Goal: Task Accomplishment & Management: Manage account settings

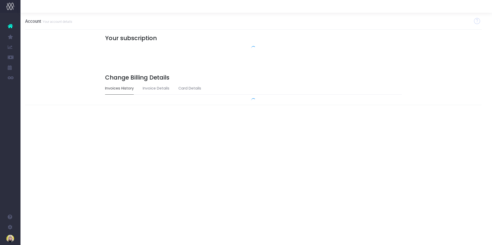
scroll to position [0, 4]
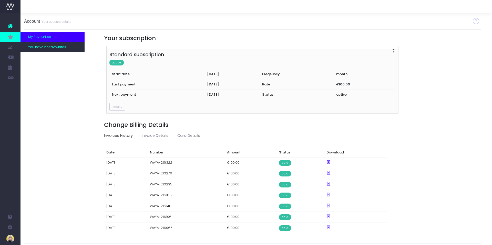
click at [10, 36] on icon at bounding box center [10, 37] width 5 height 6
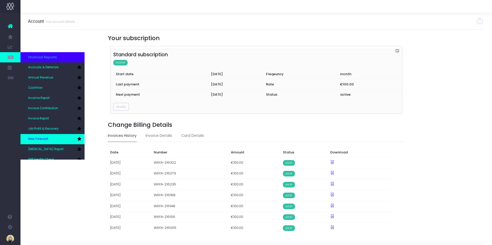
click at [44, 137] on link "New Forecast" at bounding box center [52, 139] width 64 height 10
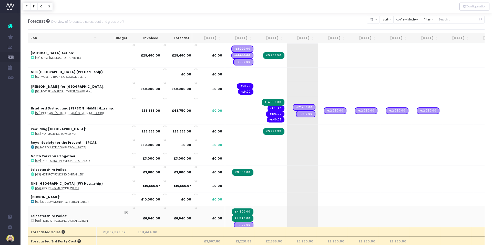
scroll to position [205, 0]
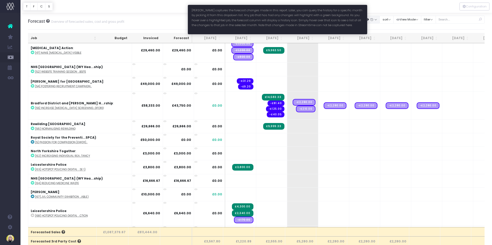
click at [379, 19] on button "button" at bounding box center [373, 20] width 13 height 8
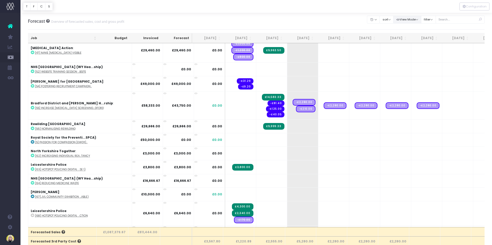
click at [409, 17] on button "View Mode" at bounding box center [407, 20] width 28 height 8
click at [402, 38] on icon at bounding box center [400, 38] width 5 height 1
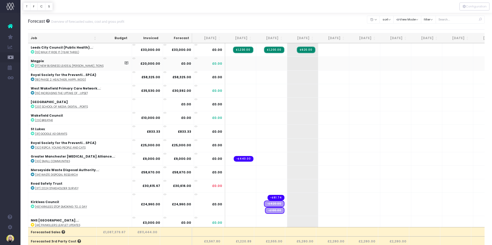
click at [225, 62] on td at bounding box center [240, 64] width 31 height 14
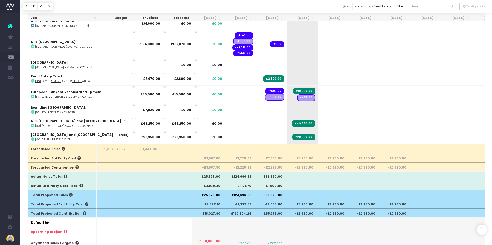
scroll to position [84, 0]
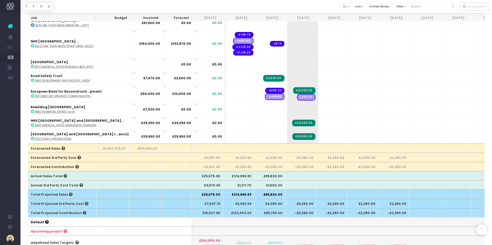
click at [194, 104] on td "£0.00" at bounding box center [209, 110] width 31 height 14
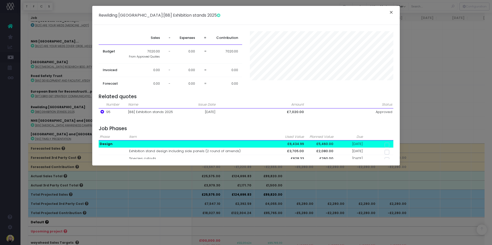
click at [393, 11] on button "×" at bounding box center [391, 13] width 11 height 8
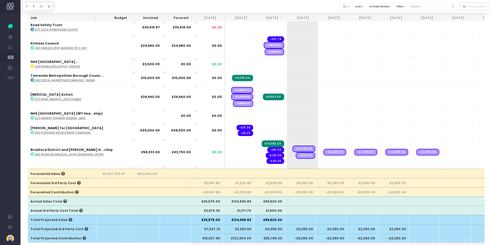
scroll to position [0, 0]
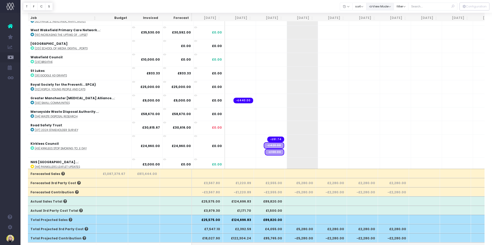
click at [382, 6] on button "View Mode" at bounding box center [380, 7] width 28 height 8
click at [376, 16] on icon at bounding box center [373, 16] width 5 height 1
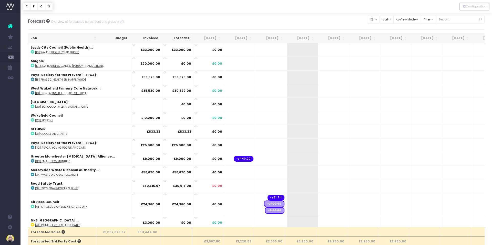
click at [10, 25] on icon at bounding box center [10, 26] width 5 height 7
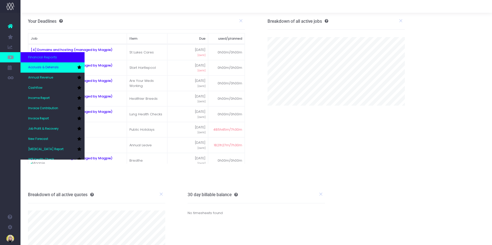
click at [35, 67] on span "Accruals & Deferrals" at bounding box center [43, 67] width 30 height 5
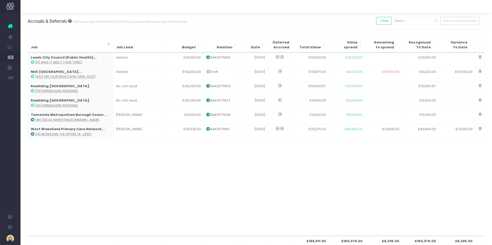
click at [10, 26] on icon at bounding box center [10, 26] width 5 height 7
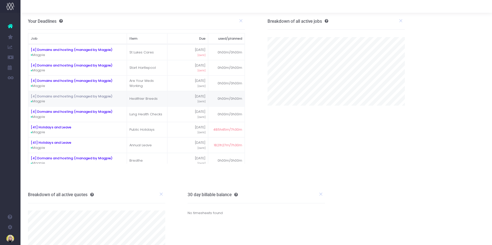
click at [40, 97] on span "Income Report" at bounding box center [34, 98] width 12 height 9
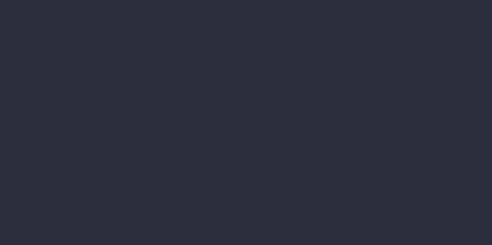
select select "job"
select select "billing"
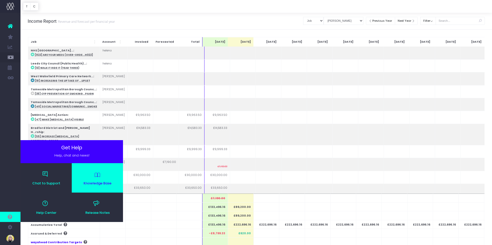
click at [93, 183] on span "Knowledge Base" at bounding box center [97, 183] width 46 height 3
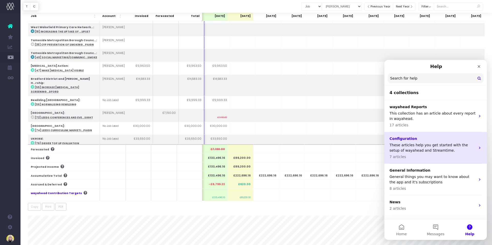
scroll to position [53, 0]
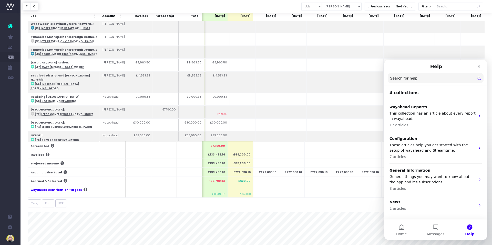
click at [399, 79] on input "Search for help" at bounding box center [436, 78] width 96 height 10
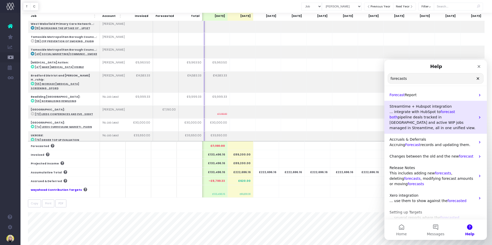
type input "forecasts"
click at [415, 116] on span "pipeline deals tracked in HubSpot and active WIP jobs managed in Streamtime, al…" at bounding box center [432, 122] width 86 height 15
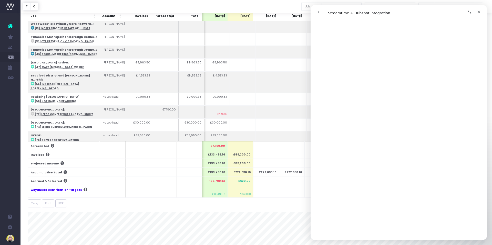
scroll to position [0, 0]
click at [320, 13] on icon "go back" at bounding box center [319, 12] width 4 height 4
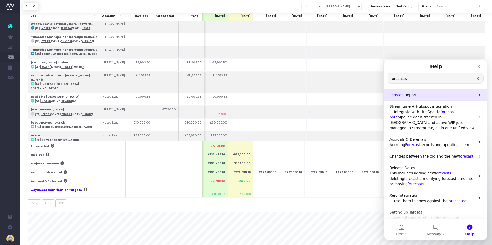
click at [397, 95] on span "Forecast" at bounding box center [396, 95] width 15 height 4
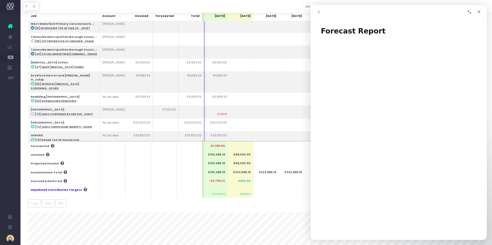
drag, startPoint x: 468, startPoint y: 10, endPoint x: 466, endPoint y: 8, distance: 2.7
click at [468, 10] on icon "Collapse window" at bounding box center [469, 12] width 4 height 4
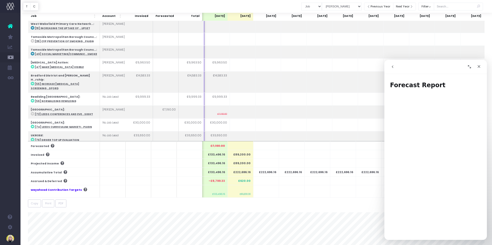
click at [471, 69] on icon "Expand window" at bounding box center [469, 67] width 4 height 4
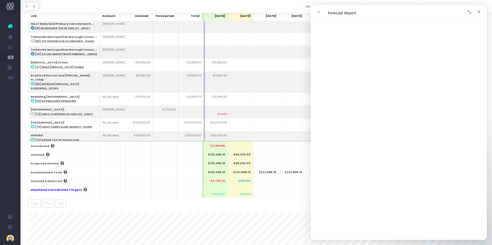
scroll to position [388, 0]
drag, startPoint x: 359, startPoint y: 14, endPoint x: 354, endPoint y: 7, distance: 8.8
click at [353, 6] on nav "Intercom messenger" at bounding box center [398, 12] width 176 height 14
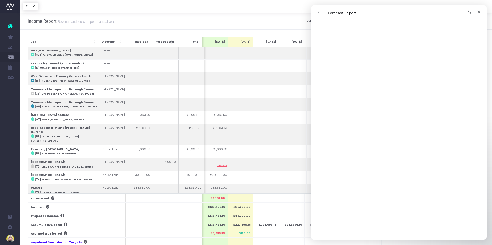
scroll to position [18, 0]
click at [318, 13] on icon "go back" at bounding box center [319, 12] width 4 height 4
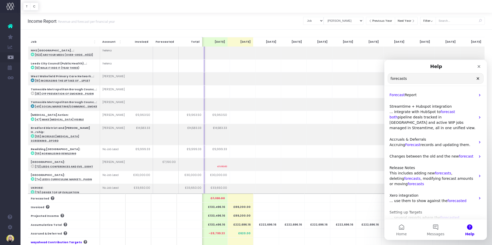
click at [418, 78] on input "forecasts" at bounding box center [435, 79] width 95 height 10
type input "f"
type input "sales"
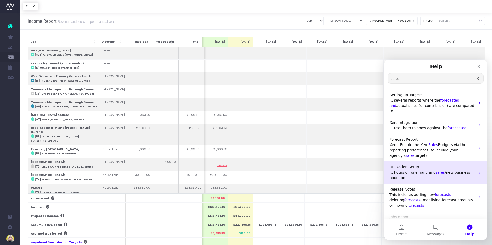
click at [426, 171] on span "... hours on one hand and" at bounding box center [412, 173] width 46 height 4
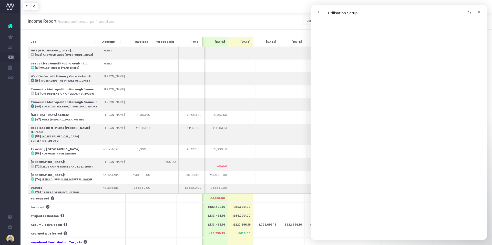
scroll to position [479, 0]
click at [478, 11] on icon "Close" at bounding box center [479, 12] width 4 height 4
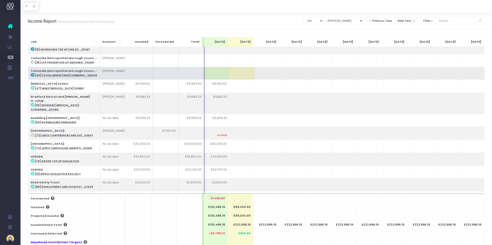
scroll to position [0, 0]
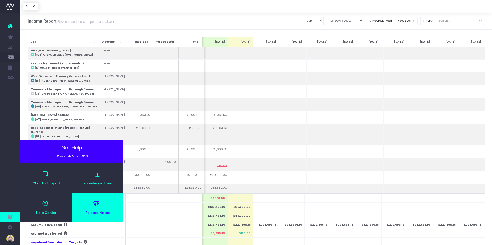
click at [97, 210] on link "Release Notes" at bounding box center [97, 207] width 51 height 29
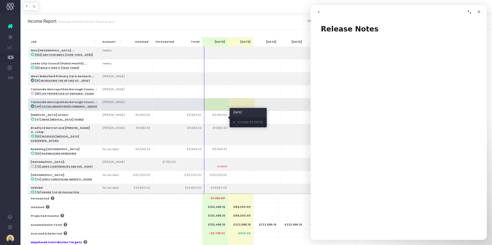
scroll to position [0, 0]
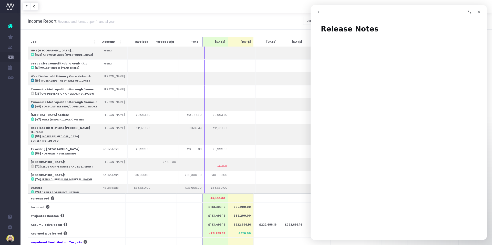
click at [11, 27] on icon at bounding box center [10, 26] width 5 height 7
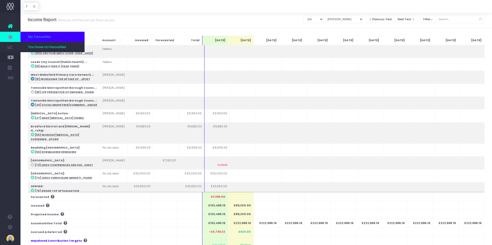
scroll to position [2, 0]
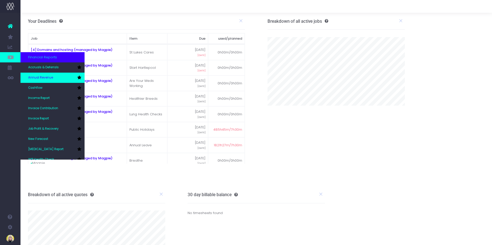
click at [43, 77] on span "Annual Revenue" at bounding box center [40, 78] width 25 height 5
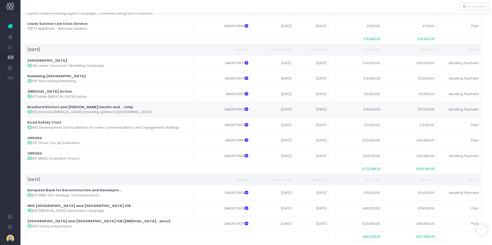
scroll to position [1482, 3]
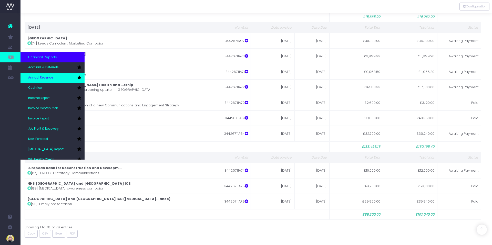
click at [38, 76] on span "Annual Revenue" at bounding box center [40, 78] width 25 height 5
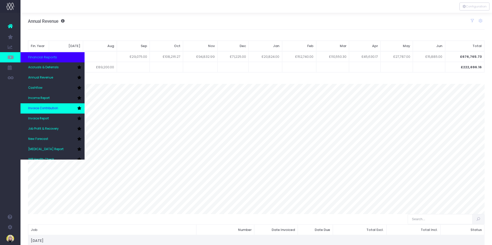
click at [45, 107] on span "Invoice Contribution" at bounding box center [43, 108] width 30 height 5
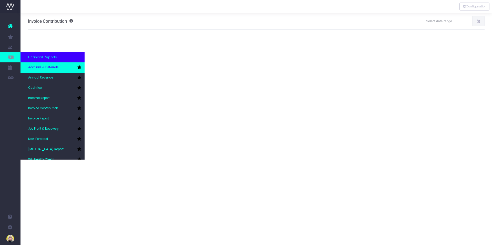
scroll to position [0, 2]
click at [53, 69] on span "Accruals & Deferrals" at bounding box center [43, 67] width 30 height 5
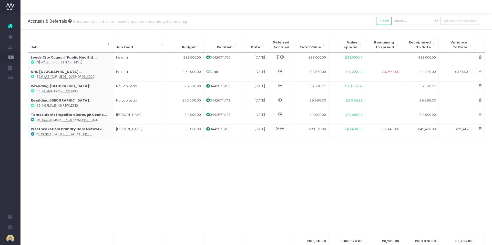
click at [11, 25] on icon at bounding box center [10, 26] width 5 height 7
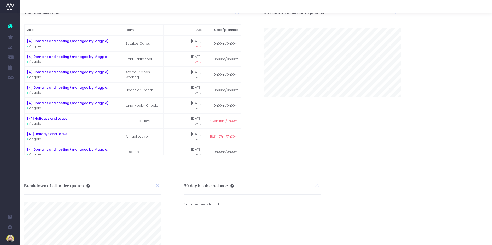
scroll to position [14, 4]
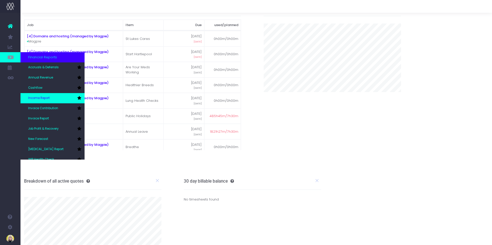
click at [48, 96] on link "Income Report" at bounding box center [52, 98] width 64 height 10
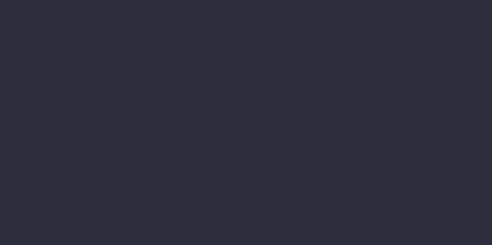
select select "job"
select select "billing"
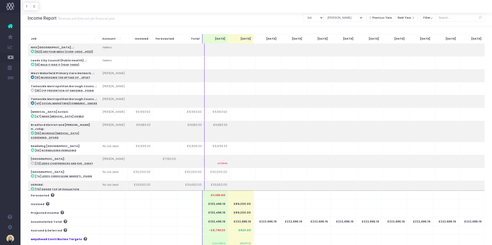
scroll to position [5, 0]
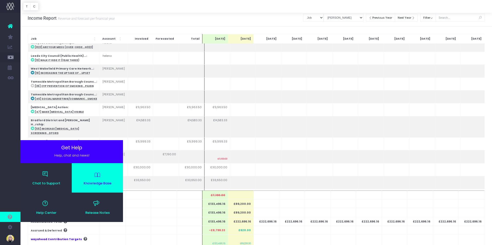
click at [88, 180] on link "Knowledge Base" at bounding box center [97, 177] width 51 height 29
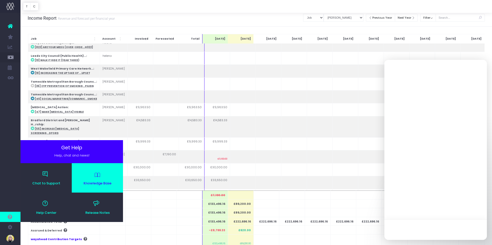
scroll to position [0, 0]
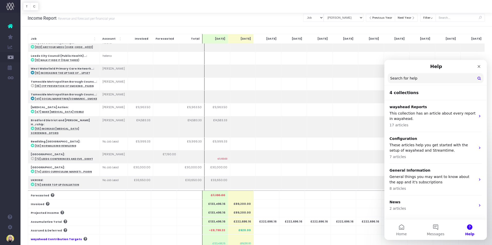
click at [399, 78] on input "Search for help" at bounding box center [436, 78] width 96 height 10
type input "income report"
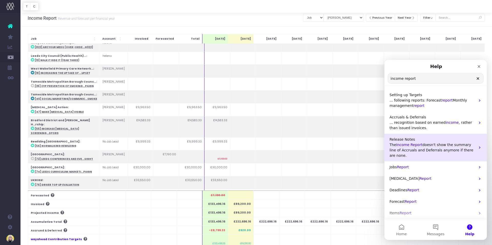
click at [404, 145] on span "Income" at bounding box center [402, 145] width 13 height 4
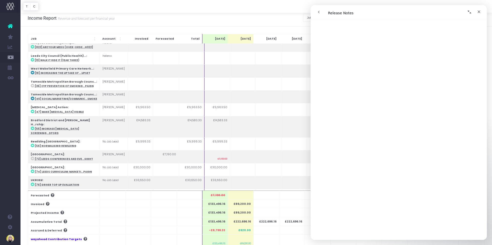
scroll to position [18, 0]
click at [317, 11] on icon "go back" at bounding box center [319, 12] width 4 height 4
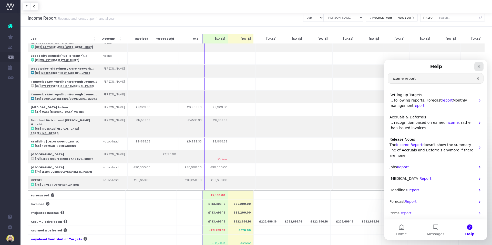
click at [478, 67] on icon "Close" at bounding box center [478, 66] width 3 height 3
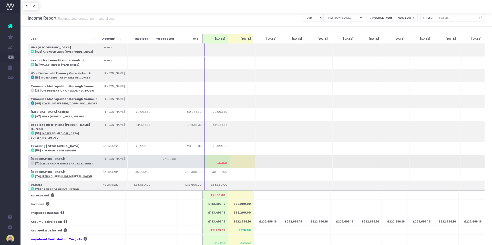
scroll to position [0, 0]
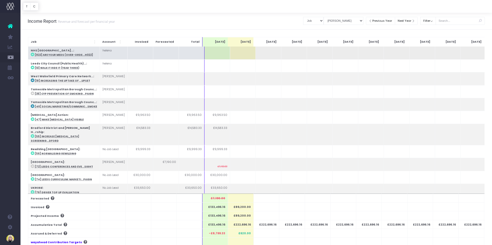
click at [244, 54] on td at bounding box center [243, 53] width 26 height 13
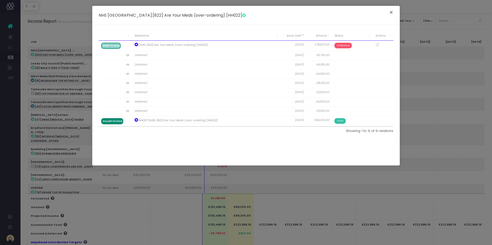
click at [391, 13] on button "×" at bounding box center [391, 13] width 11 height 8
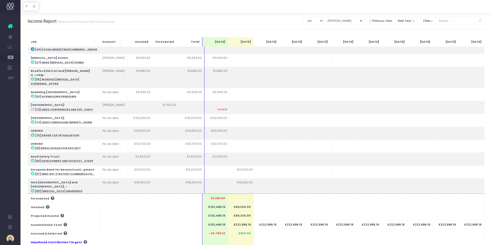
scroll to position [60, 0]
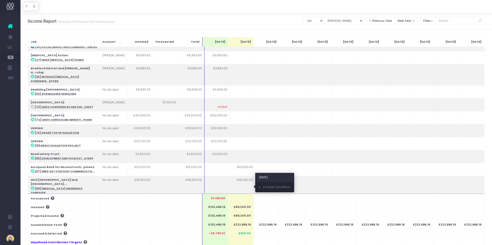
click at [248, 197] on td "£29,950.00" at bounding box center [243, 205] width 26 height 17
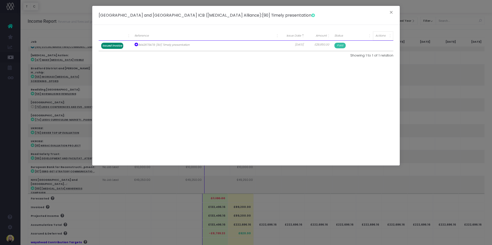
click at [380, 35] on span "Actions" at bounding box center [380, 36] width 10 height 4
click at [390, 37] on span "Actions: Activate to remove sorting" at bounding box center [390, 35] width 3 height 9
click at [390, 12] on button "×" at bounding box center [391, 13] width 11 height 8
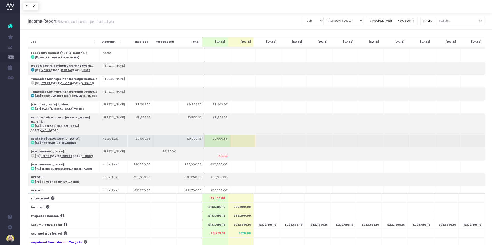
scroll to position [0, 0]
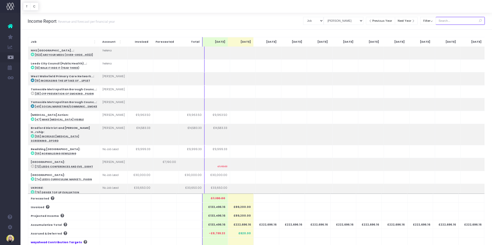
click at [453, 20] on input "text" at bounding box center [459, 21] width 49 height 8
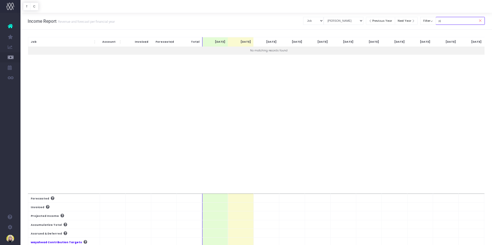
type input "p"
type input "deferals"
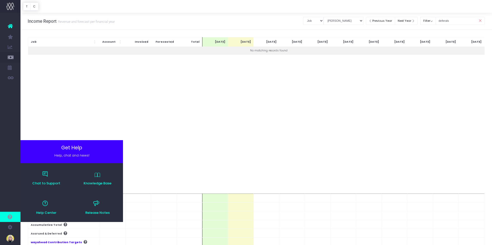
click at [12, 218] on icon at bounding box center [10, 217] width 5 height 6
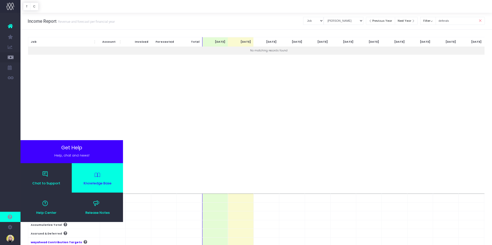
click at [95, 176] on icon at bounding box center [97, 175] width 8 height 8
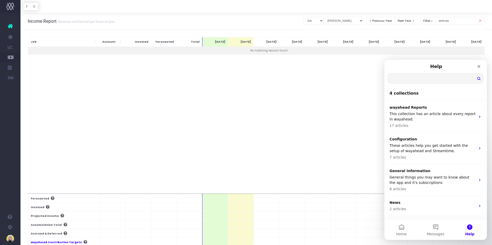
click at [407, 78] on input "Search for help" at bounding box center [435, 79] width 95 height 10
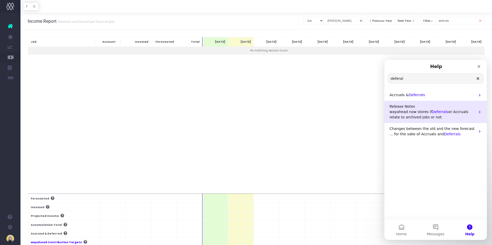
type input "deferal"
click at [436, 112] on span "Deferrals" at bounding box center [440, 112] width 16 height 4
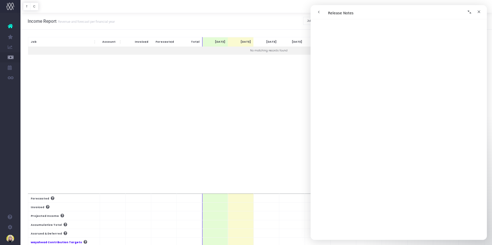
scroll to position [497, 0]
click at [481, 12] on icon "Close" at bounding box center [479, 12] width 4 height 4
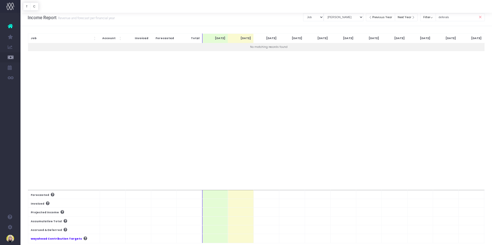
scroll to position [0, 0]
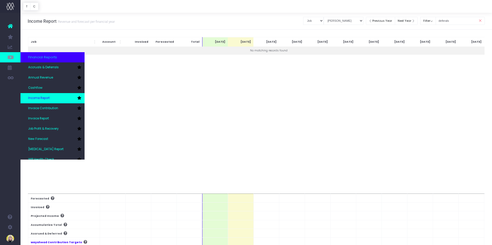
click at [46, 96] on link "Income Report" at bounding box center [52, 98] width 64 height 10
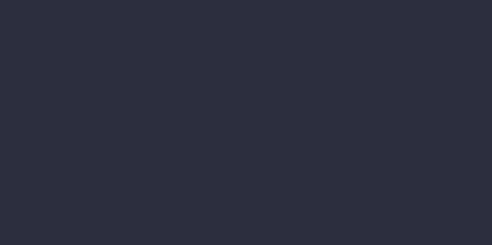
select select "job"
select select "billing"
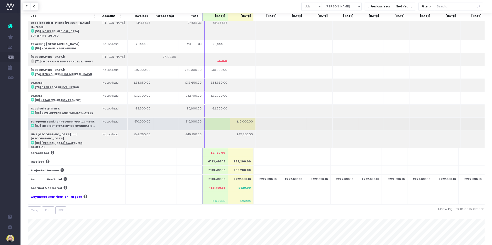
scroll to position [45, 0]
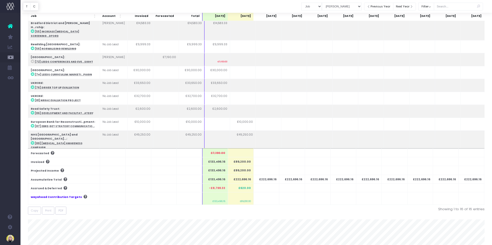
click at [239, 170] on th "£89,200.00" at bounding box center [241, 170] width 26 height 9
click at [240, 169] on th "£89,200.00" at bounding box center [241, 170] width 26 height 9
click at [240, 169] on th "£89,200.00" at bounding box center [241, 171] width 26 height 9
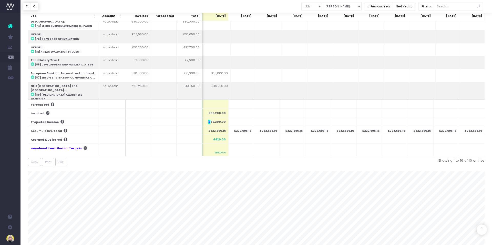
scroll to position [0, 0]
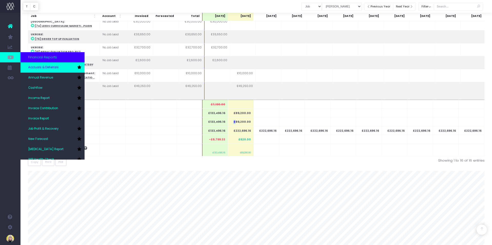
click at [44, 69] on span "Accruals & Deferrals" at bounding box center [43, 67] width 30 height 5
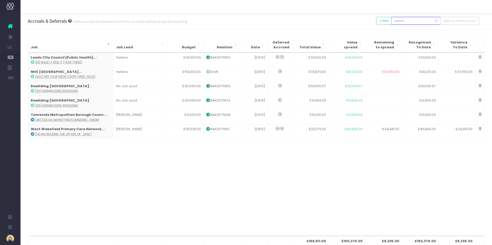
click at [414, 20] on input "text" at bounding box center [415, 21] width 49 height 8
type input "90"
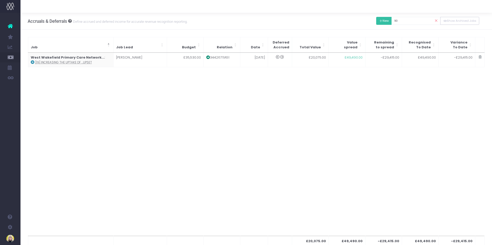
click at [389, 20] on button "New" at bounding box center [384, 21] width 16 height 8
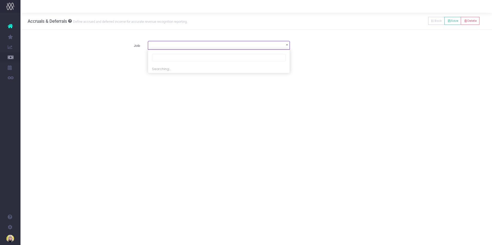
click at [177, 46] on span at bounding box center [218, 44] width 141 height 7
type input "90"
select select "1920541"
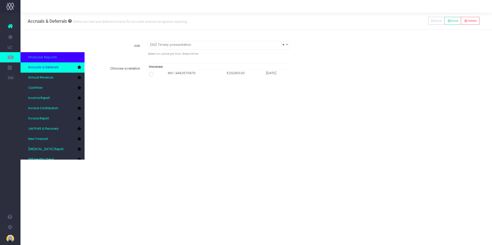
click at [51, 68] on span "Accruals & Deferrals" at bounding box center [43, 67] width 30 height 5
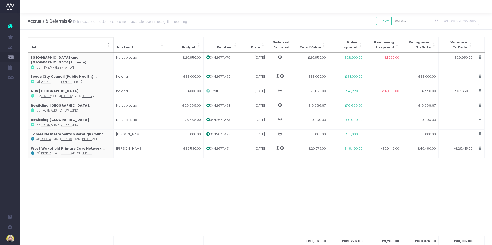
click at [47, 48] on th "Job" at bounding box center [71, 44] width 86 height 15
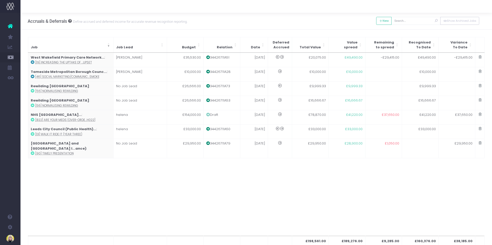
click at [58, 143] on strong "[GEOGRAPHIC_DATA] and [GEOGRAPHIC_DATA] I...ance)" at bounding box center [59, 146] width 56 height 10
type input "[90] Timely presentation"
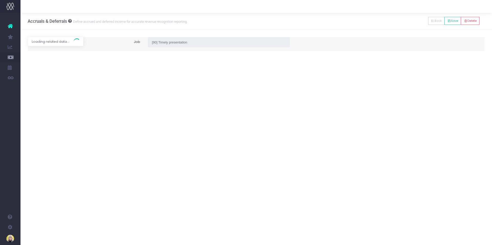
type input "Invoice 34426711A79 / [DATE] / £29,950.00"
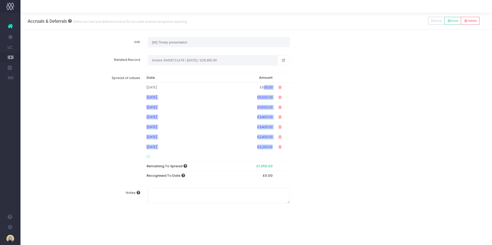
drag, startPoint x: 265, startPoint y: 85, endPoint x: 269, endPoint y: 151, distance: 65.8
click at [269, 151] on tbody "30 Sep 2025 £500.00 30 Oct 2025 £5,500.00 30 Nov 2025 £11,500.00 30 Dec 2025 £3…" at bounding box center [219, 118] width 150 height 70
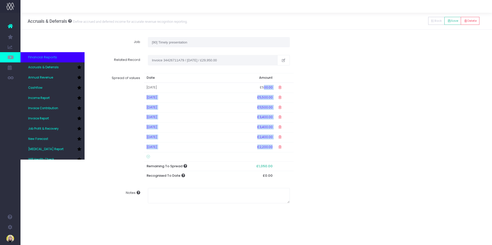
click at [13, 57] on icon at bounding box center [10, 58] width 5 height 6
click at [36, 68] on span "Accruals & Deferrals" at bounding box center [43, 67] width 30 height 5
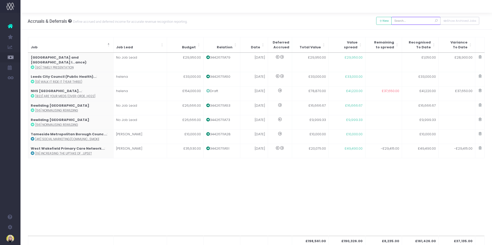
click at [411, 21] on input "text" at bounding box center [415, 21] width 49 height 8
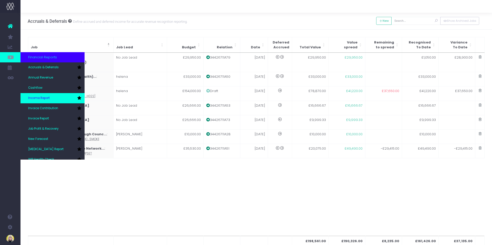
click at [47, 99] on span "Income Report" at bounding box center [39, 98] width 22 height 5
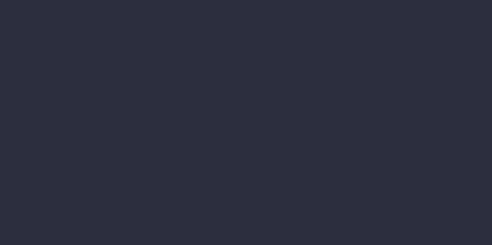
select select "job"
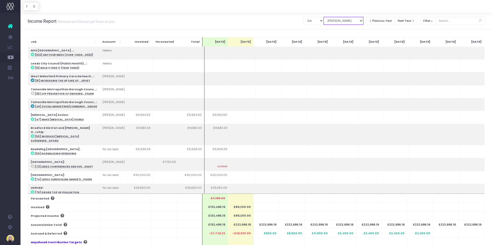
click at [342, 22] on select "View Mode Billings Revenue Recognition" at bounding box center [344, 21] width 40 height 8
select select "revrec"
click at [327, 17] on select "View Mode Billings Revenue Recognition" at bounding box center [344, 21] width 40 height 8
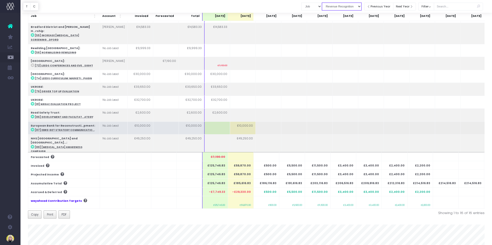
scroll to position [49, 0]
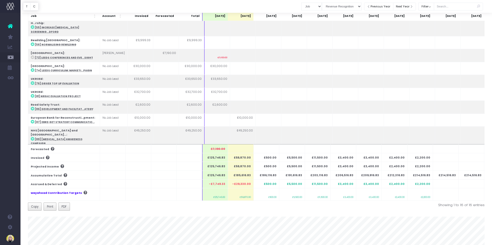
click at [65, 148] on td "Lancashire and South Cumbria I...ance) : [90] Timely presentation" at bounding box center [64, 156] width 72 height 17
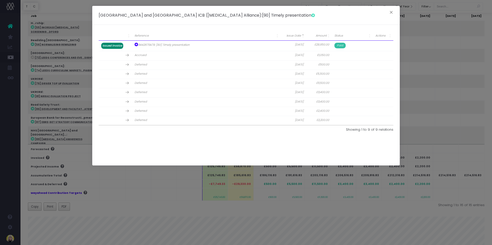
click at [323, 114] on th "£2,400.00" at bounding box center [319, 111] width 26 height 9
click at [381, 35] on span "Actions" at bounding box center [380, 36] width 10 height 4
click at [321, 110] on th "£1,050.00" at bounding box center [319, 110] width 26 height 9
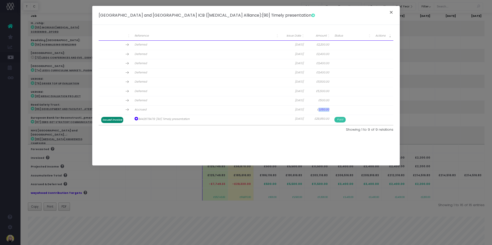
click at [393, 12] on button "×" at bounding box center [391, 13] width 11 height 8
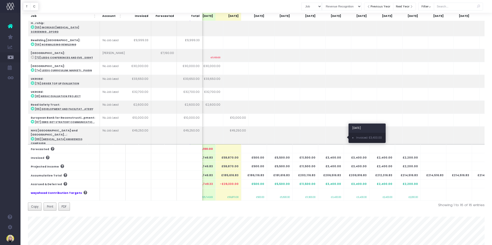
scroll to position [0, 0]
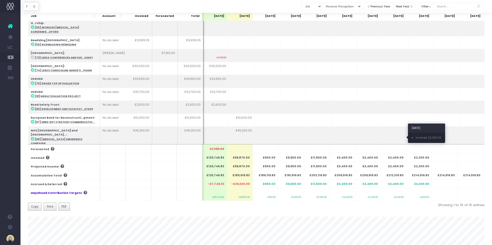
click at [397, 148] on td "£2,400.00" at bounding box center [395, 156] width 26 height 17
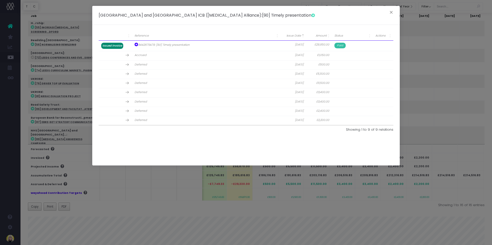
drag, startPoint x: 446, startPoint y: 69, endPoint x: 437, endPoint y: 79, distance: 13.1
click at [445, 70] on div "Lancashire and South Cumbria ICB (Cancer Alliance) : [90] Timely presentation ×…" at bounding box center [246, 122] width 492 height 245
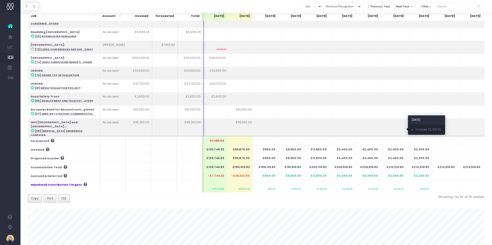
scroll to position [59, 0]
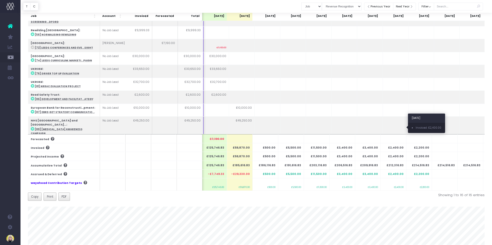
click at [393, 138] on td "£2,400.00" at bounding box center [395, 146] width 26 height 17
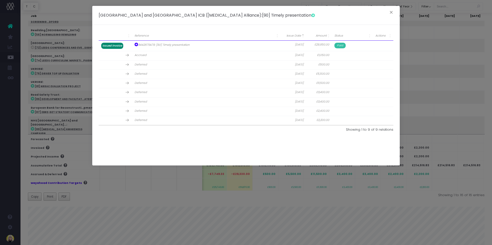
click at [319, 102] on th "£3,400.00" at bounding box center [319, 102] width 26 height 9
click at [392, 9] on button "×" at bounding box center [391, 13] width 11 height 8
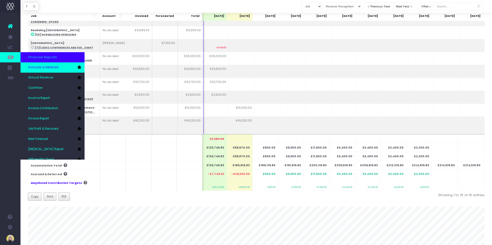
click at [49, 67] on span "Accruals & Deferrals" at bounding box center [43, 67] width 30 height 5
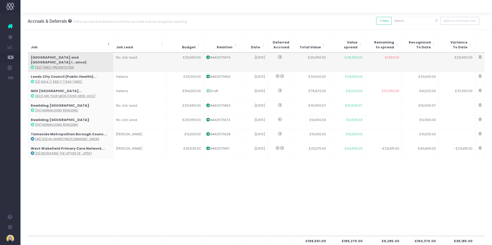
click at [51, 66] on abbr "[90] Timely presentation" at bounding box center [54, 68] width 38 height 4
type input "[90] Timely presentation"
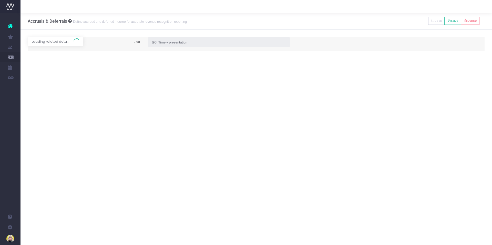
type input "Invoice 34426711A79 / [DATE] / £29,950.00"
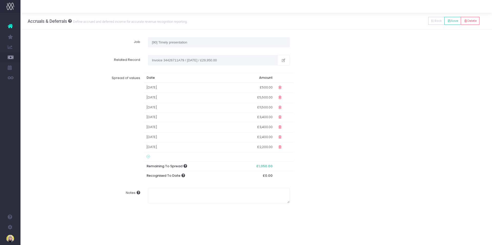
click at [267, 138] on td "£2,400.00" at bounding box center [255, 138] width 42 height 10
type input "3400"
drag, startPoint x: 421, startPoint y: 185, endPoint x: 404, endPoint y: 184, distance: 17.2
click at [419, 183] on div "Spread of values Date Amount [DATE] £500.00 [DATE] £5,500.00 [DATE] £11,500.00 …" at bounding box center [256, 128] width 464 height 118
click at [279, 138] on icon at bounding box center [279, 137] width 4 height 4
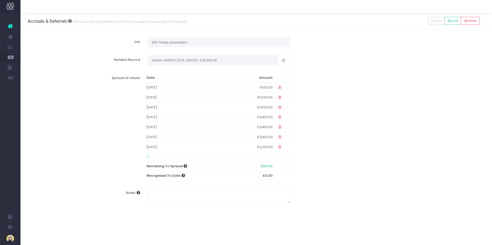
click at [11, 25] on icon at bounding box center [10, 26] width 5 height 7
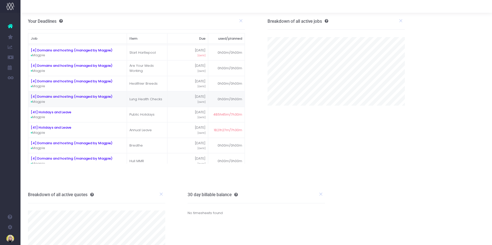
scroll to position [20, 0]
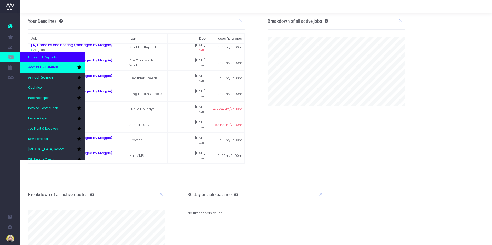
click at [42, 67] on span "Accruals & Deferrals" at bounding box center [43, 67] width 30 height 5
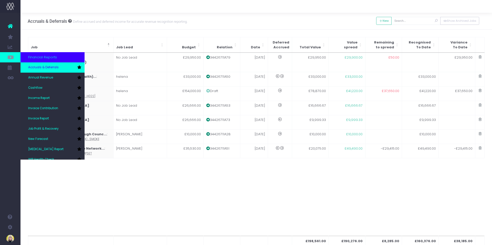
click at [32, 66] on span "Accruals & Deferrals" at bounding box center [43, 67] width 30 height 5
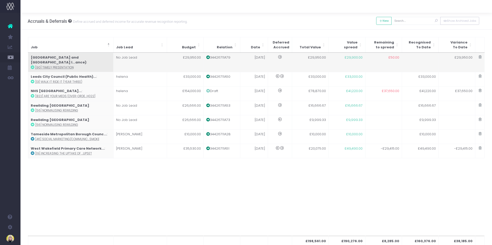
click at [56, 57] on strong "[GEOGRAPHIC_DATA] and [GEOGRAPHIC_DATA] I...ance)" at bounding box center [59, 60] width 56 height 10
type input "[90] Timely presentation"
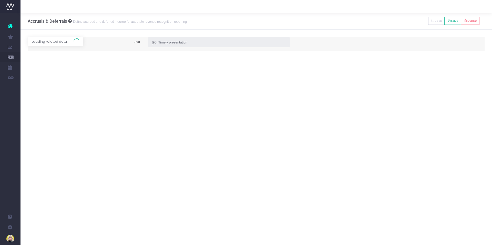
type input "Invoice 34426711A79 / [DATE] / £29,950.00"
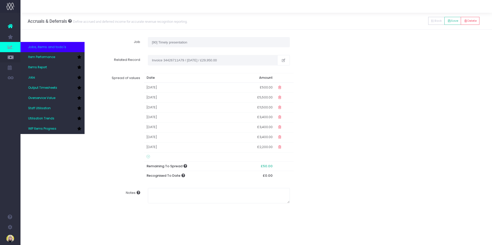
click at [11, 48] on icon at bounding box center [10, 47] width 5 height 6
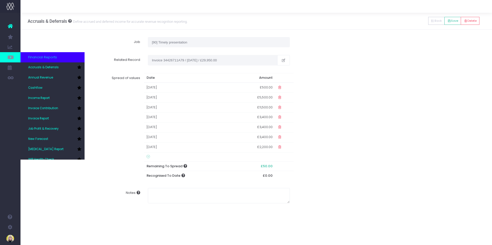
click at [8, 57] on icon at bounding box center [10, 58] width 5 height 6
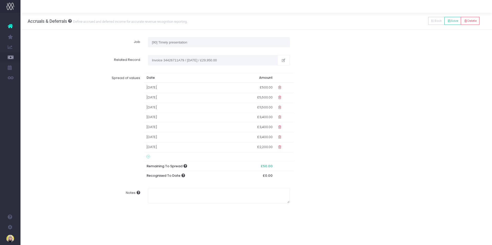
scroll to position [13, 0]
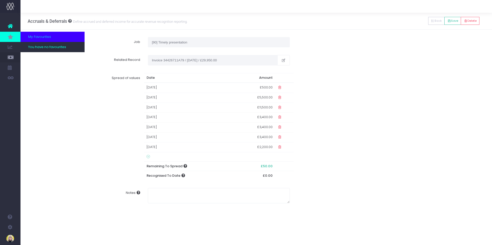
click at [11, 37] on icon at bounding box center [10, 37] width 5 height 6
